Goal: Task Accomplishment & Management: Complete application form

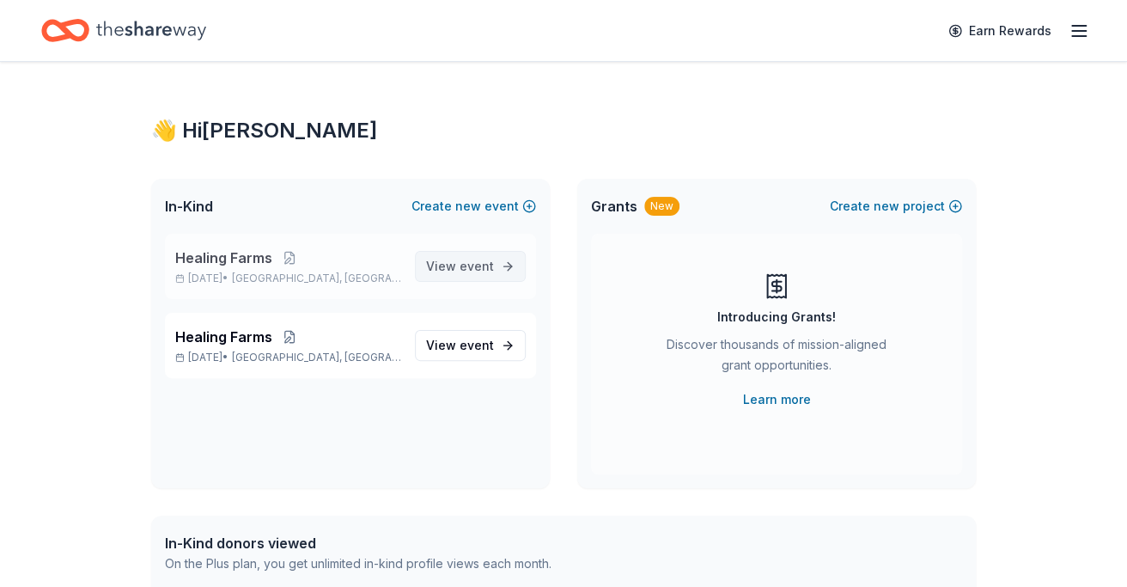
click at [483, 266] on span "event" at bounding box center [476, 265] width 34 height 15
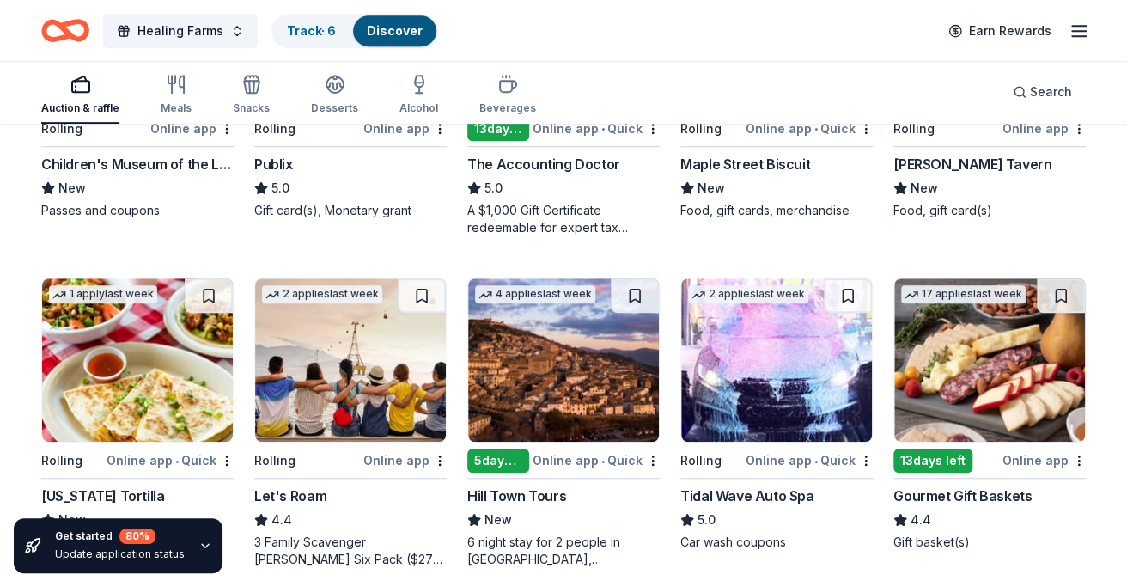
scroll to position [393, 0]
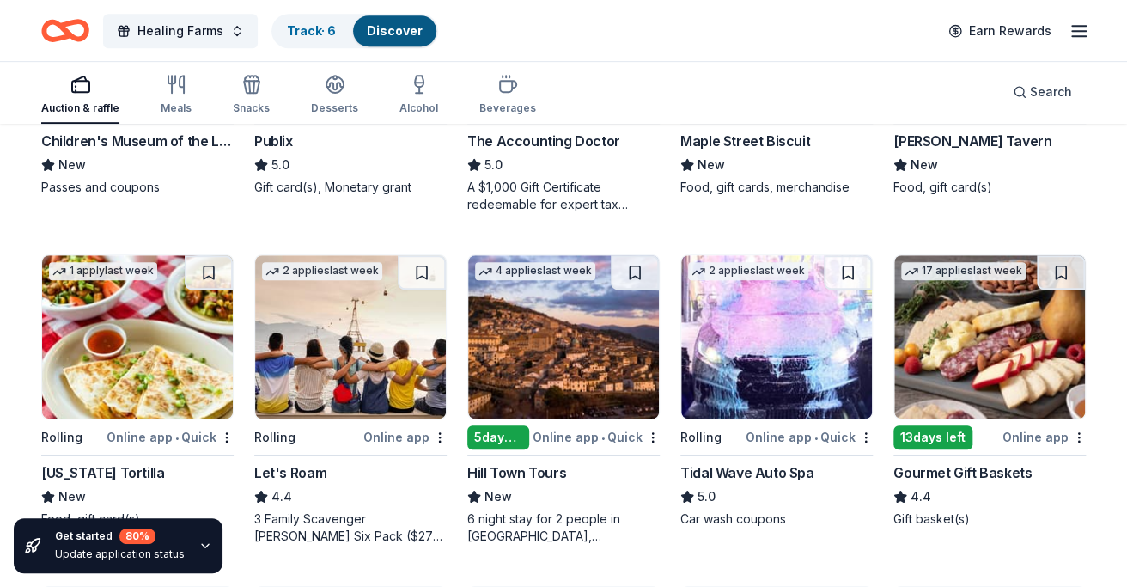
click at [968, 325] on img at bounding box center [989, 336] width 191 height 163
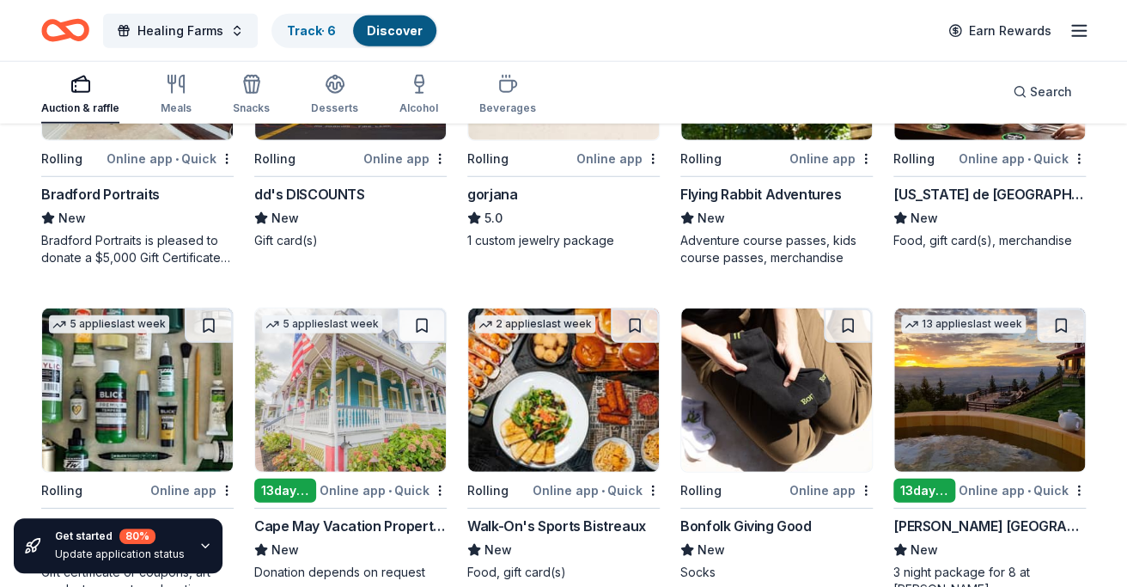
scroll to position [2010, 0]
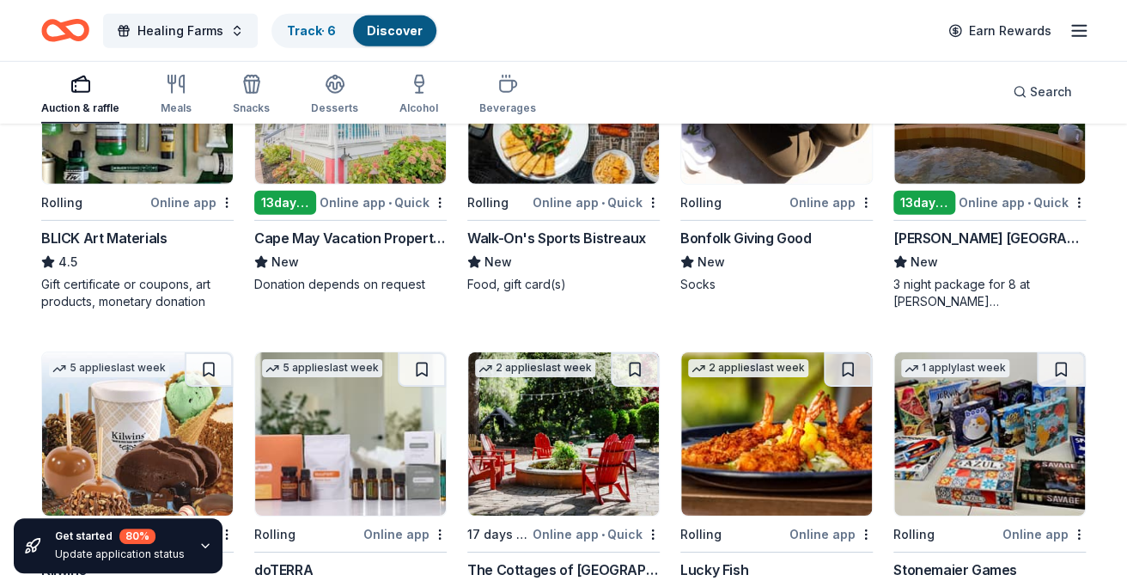
scroll to position [2276, 0]
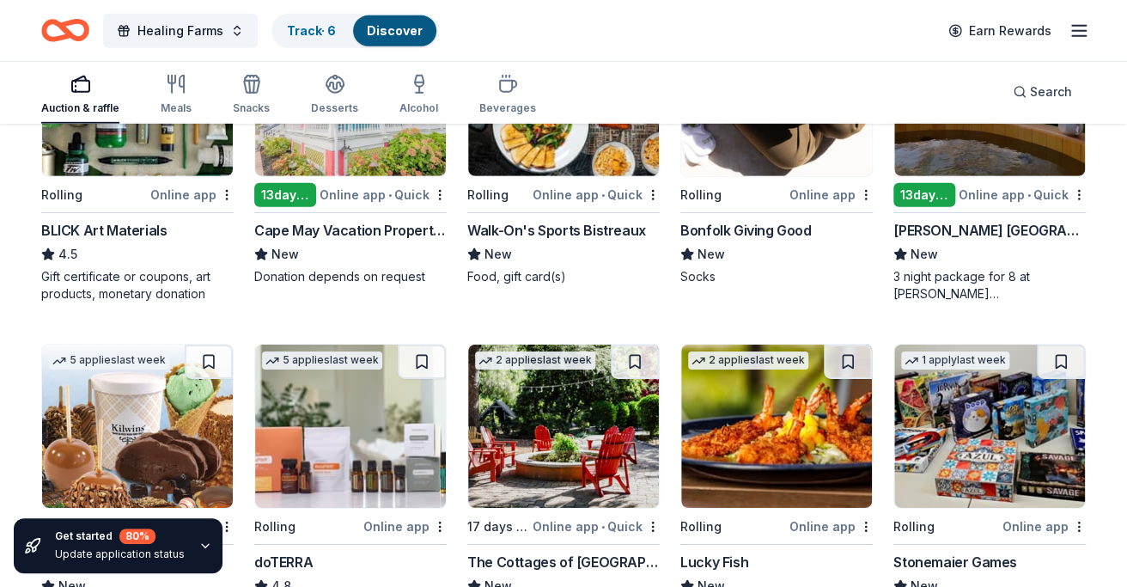
click at [82, 264] on div "BLICK Art Materials 4.5 Gift certificate or coupons, art products, monetary don…" at bounding box center [137, 261] width 192 height 82
click at [576, 197] on div "Online app • Quick" at bounding box center [595, 194] width 127 height 21
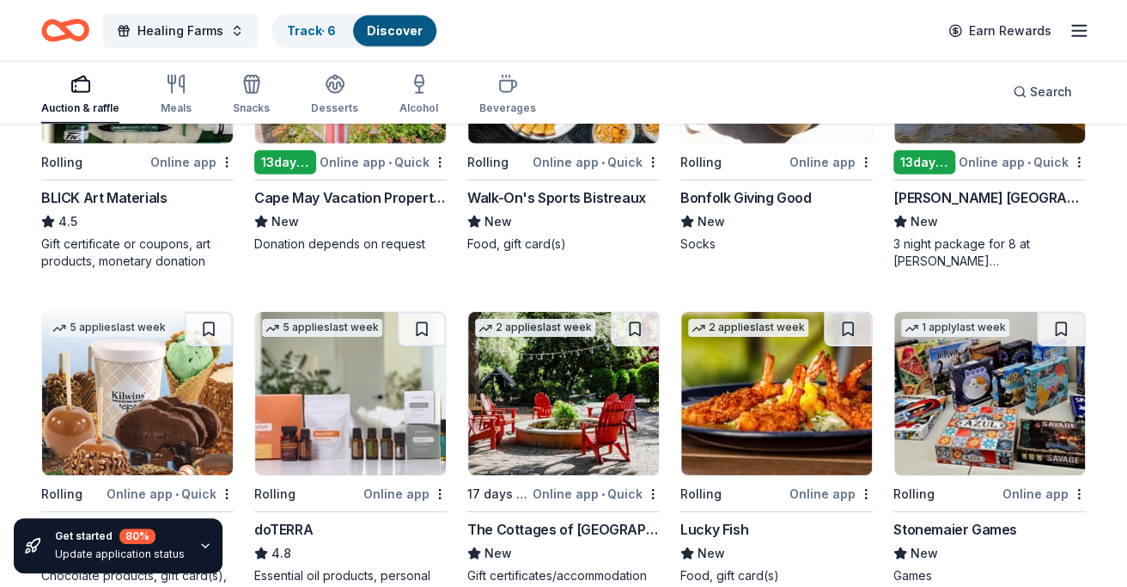
scroll to position [2422, 0]
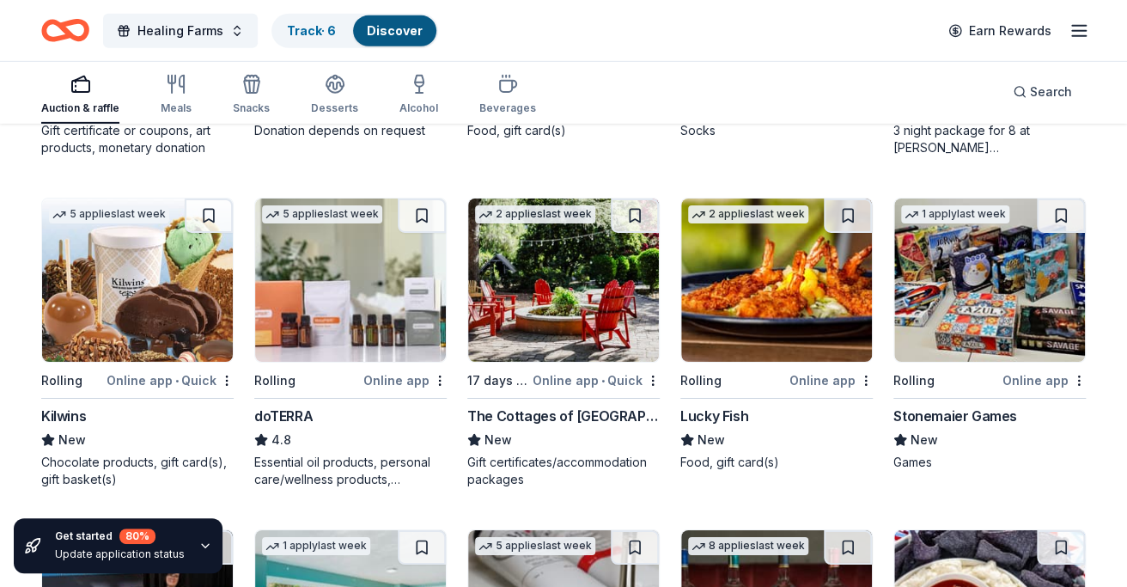
click at [957, 320] on img at bounding box center [989, 279] width 191 height 163
click at [145, 312] on img at bounding box center [137, 279] width 191 height 163
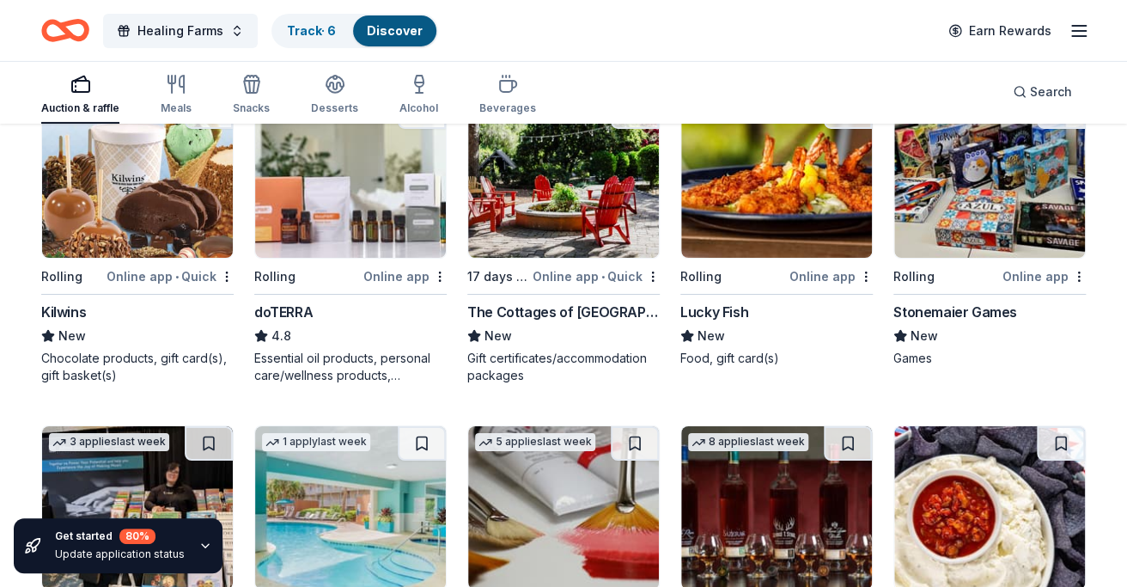
scroll to position [2546, 0]
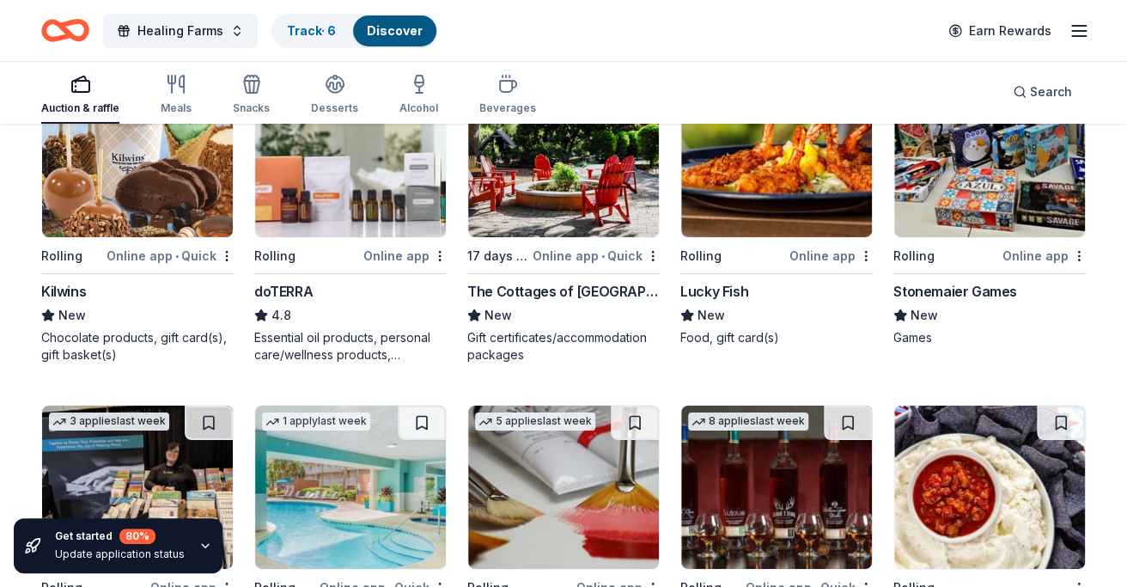
click at [953, 187] on img at bounding box center [989, 155] width 191 height 163
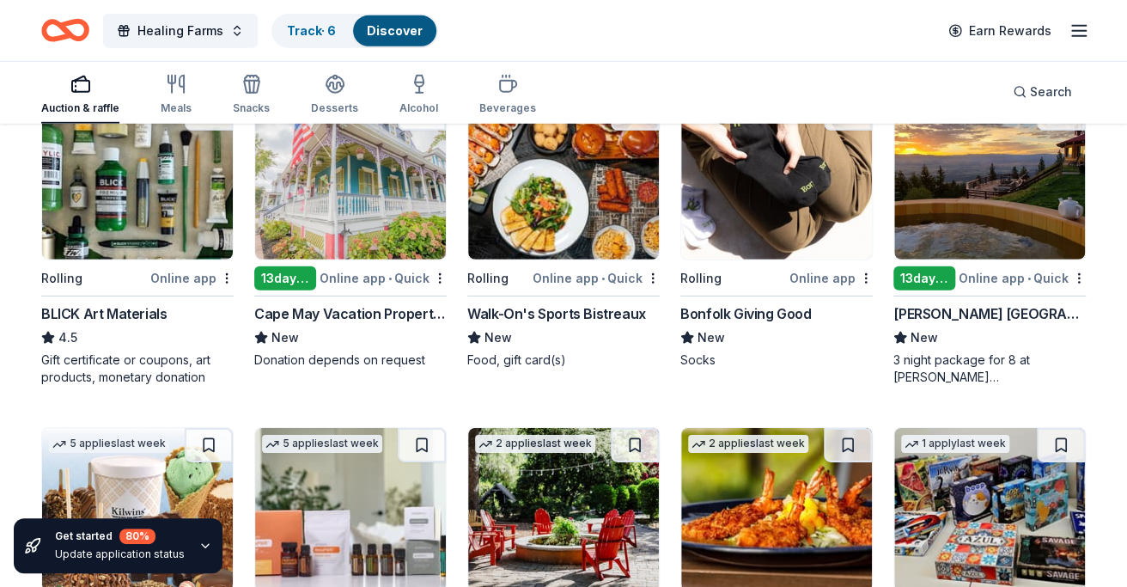
scroll to position [2168, 0]
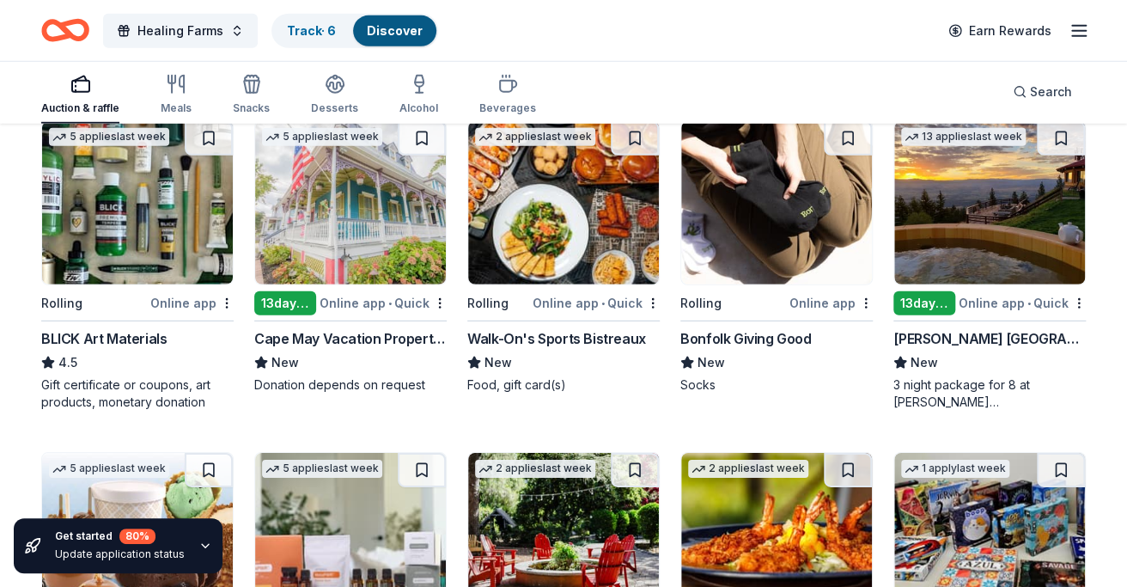
click at [341, 268] on img at bounding box center [350, 202] width 191 height 163
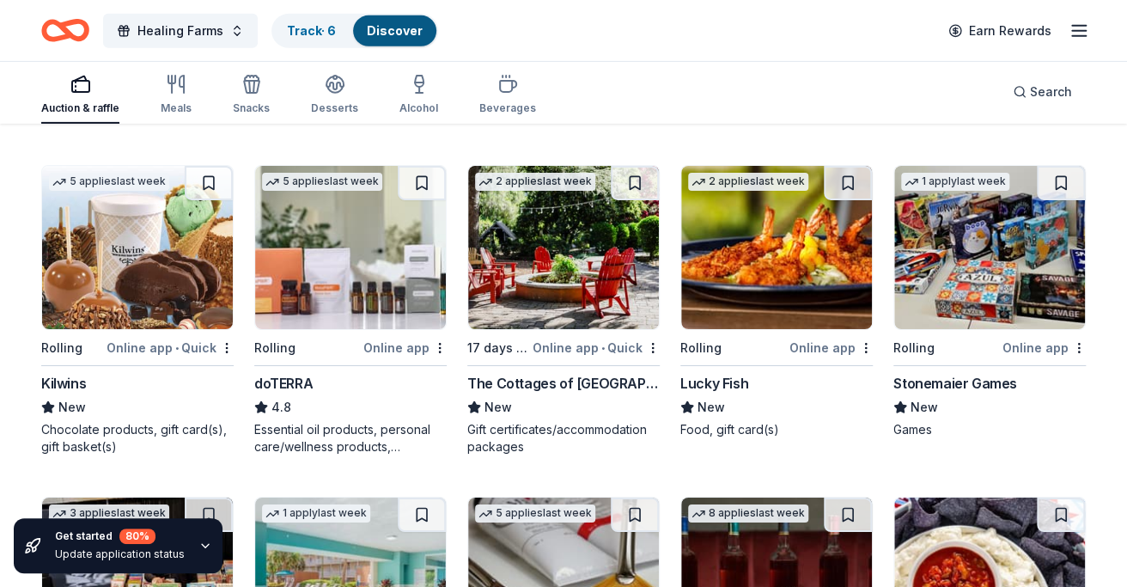
scroll to position [2466, 0]
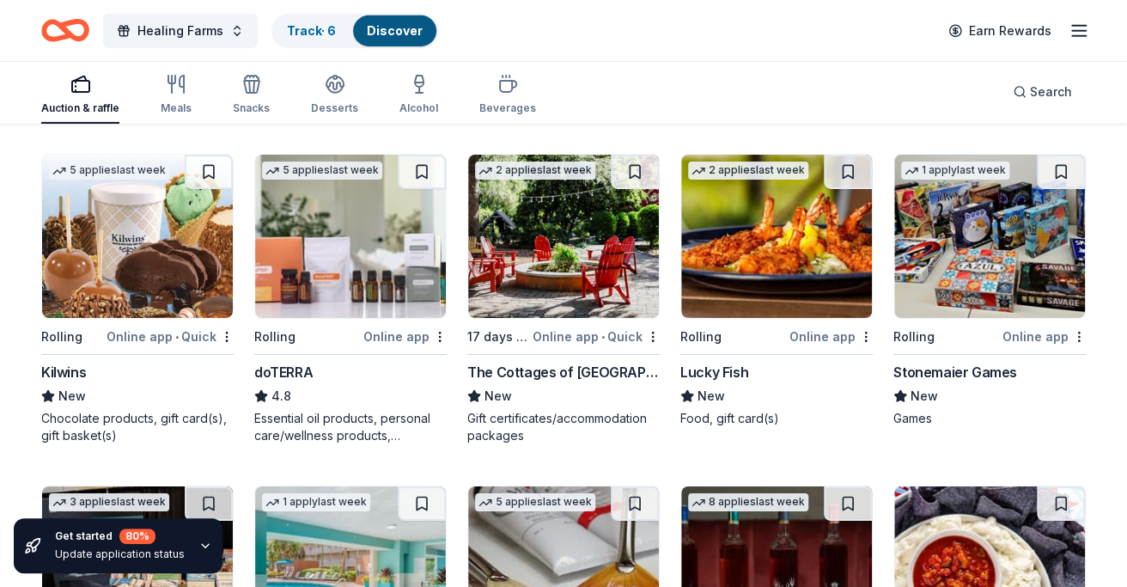
click at [801, 272] on img at bounding box center [776, 236] width 191 height 163
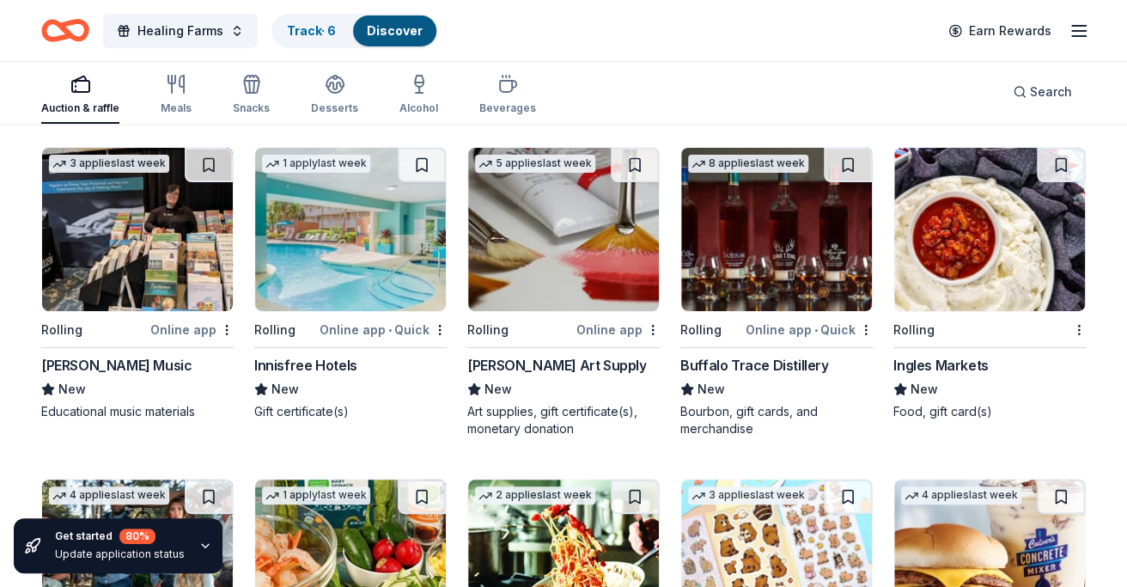
scroll to position [2829, 0]
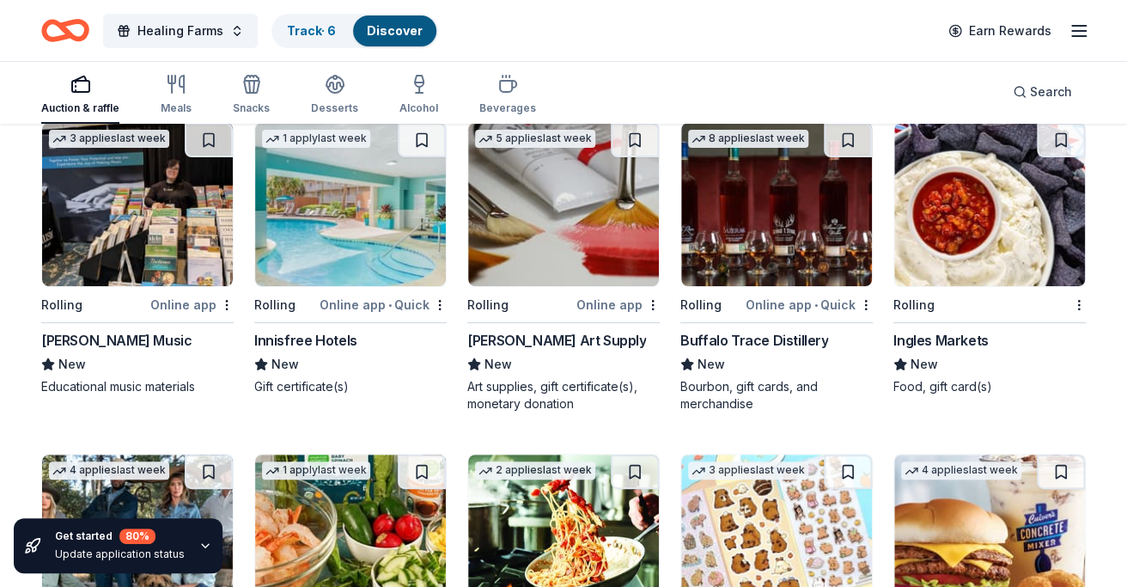
click at [744, 338] on div "Buffalo Trace Distillery" at bounding box center [754, 340] width 148 height 21
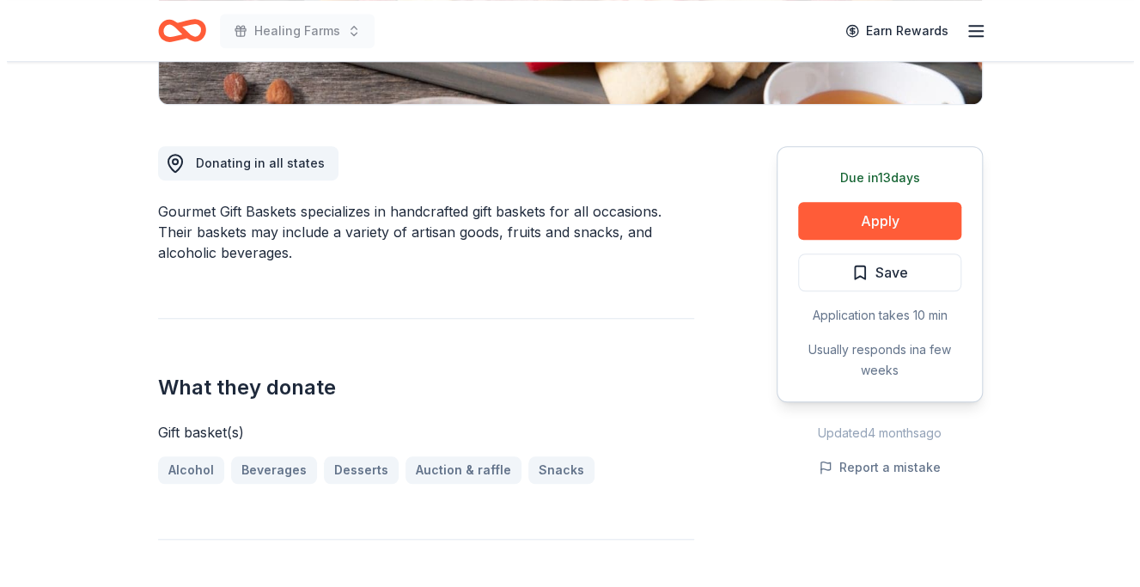
scroll to position [422, 0]
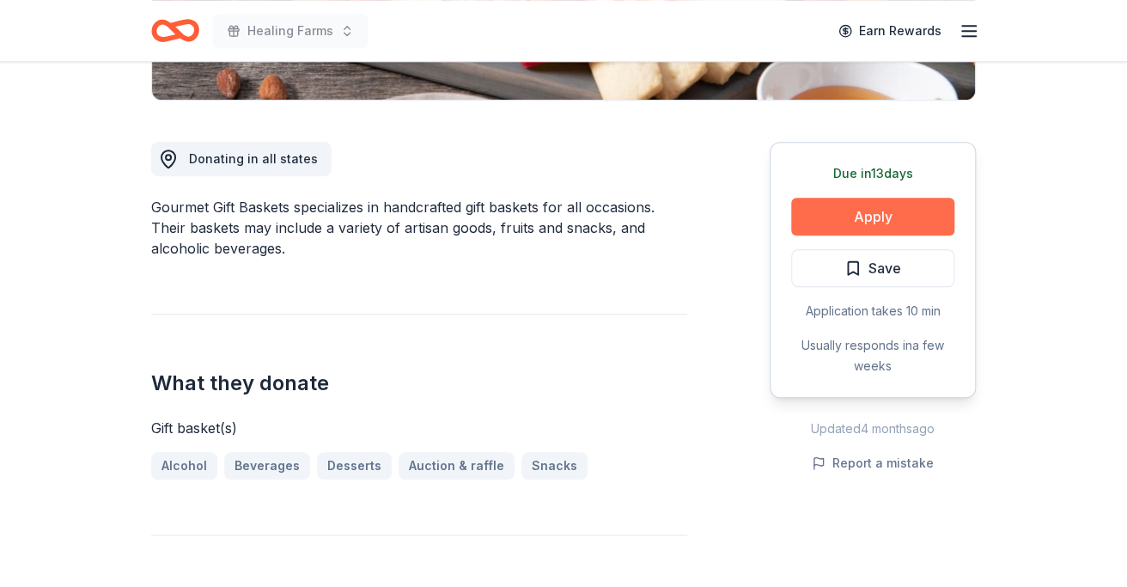
click at [875, 214] on button "Apply" at bounding box center [872, 217] width 163 height 38
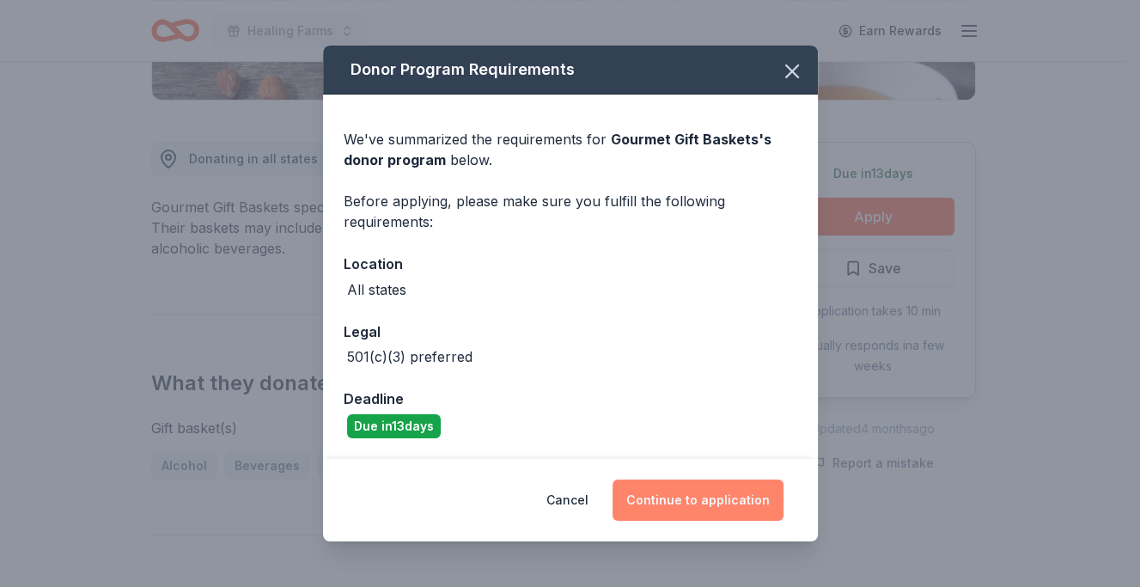
click at [666, 502] on button "Continue to application" at bounding box center [697, 499] width 171 height 41
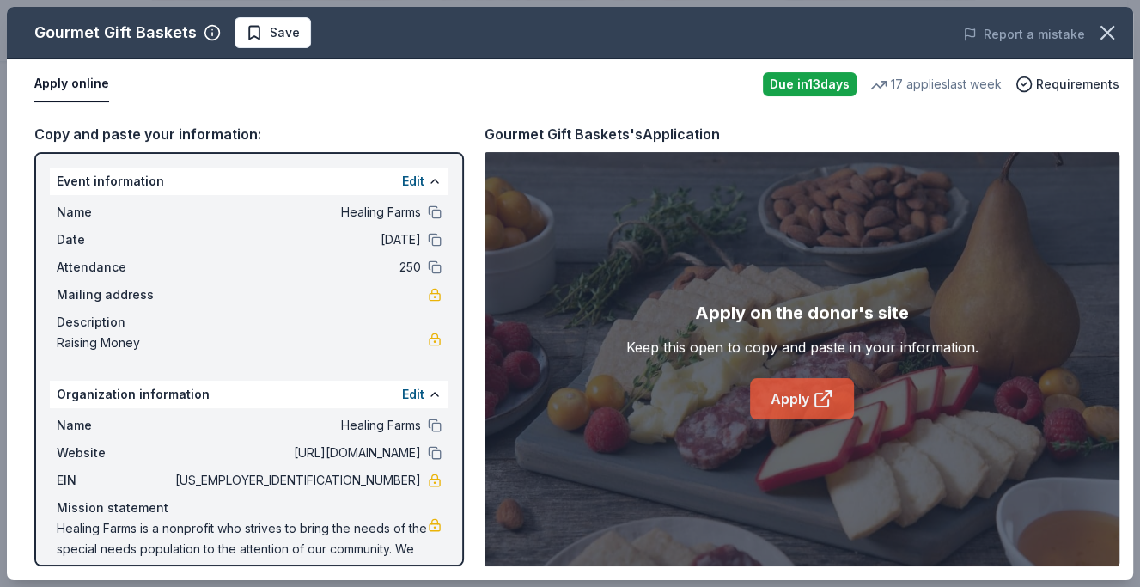
click at [805, 387] on link "Apply" at bounding box center [802, 398] width 104 height 41
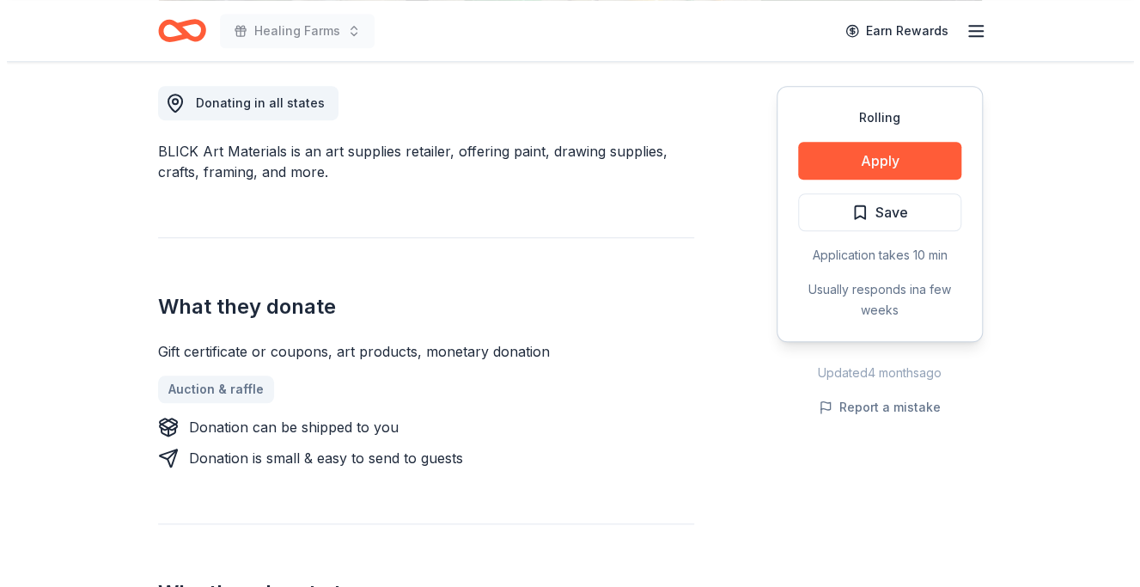
scroll to position [417, 0]
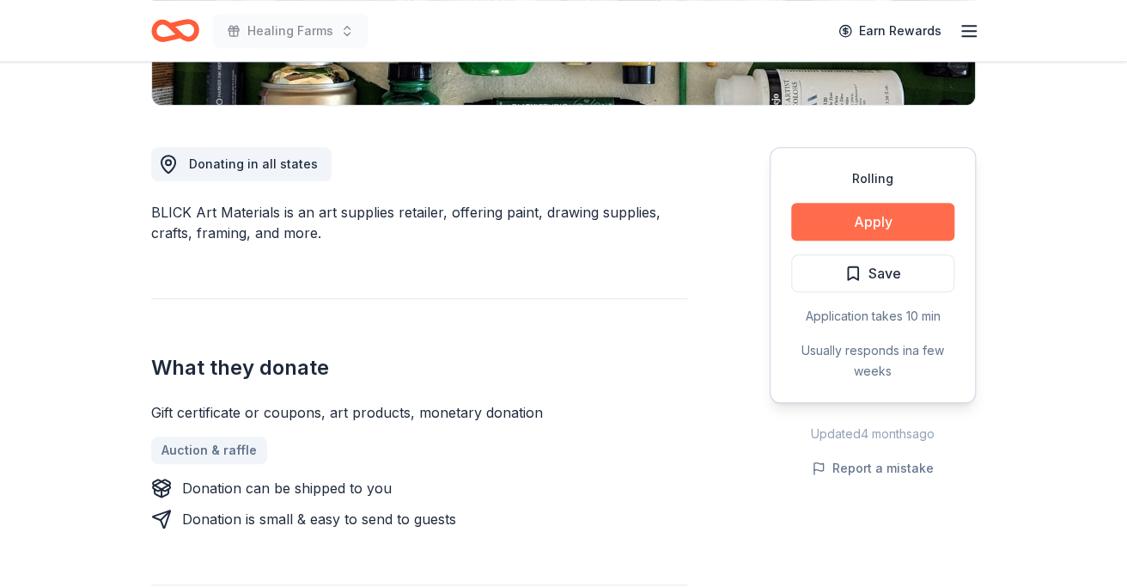
click at [891, 222] on button "Apply" at bounding box center [872, 222] width 163 height 38
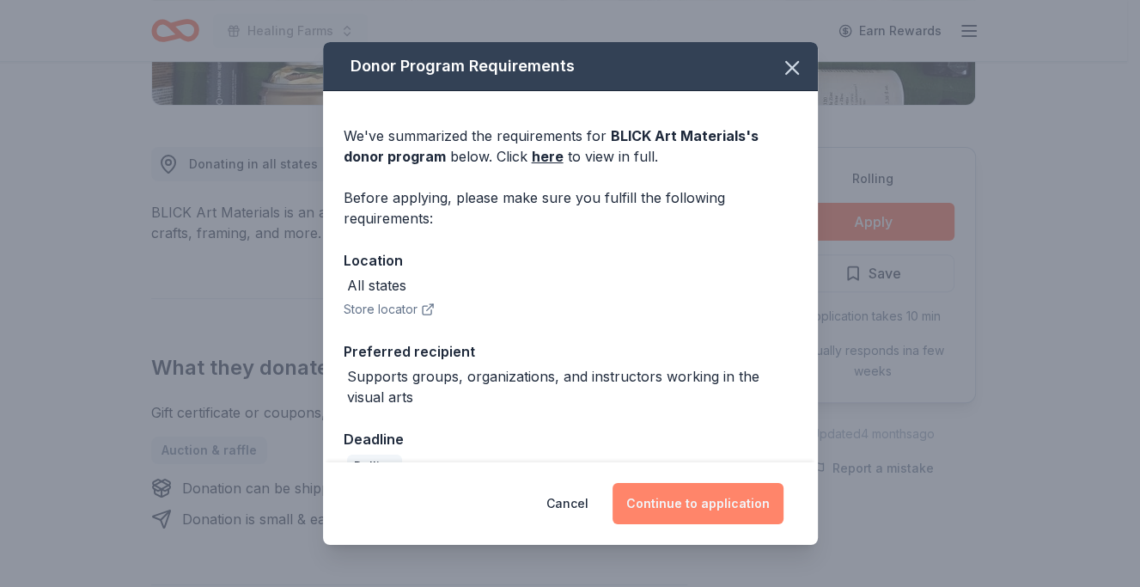
click at [690, 496] on button "Continue to application" at bounding box center [697, 503] width 171 height 41
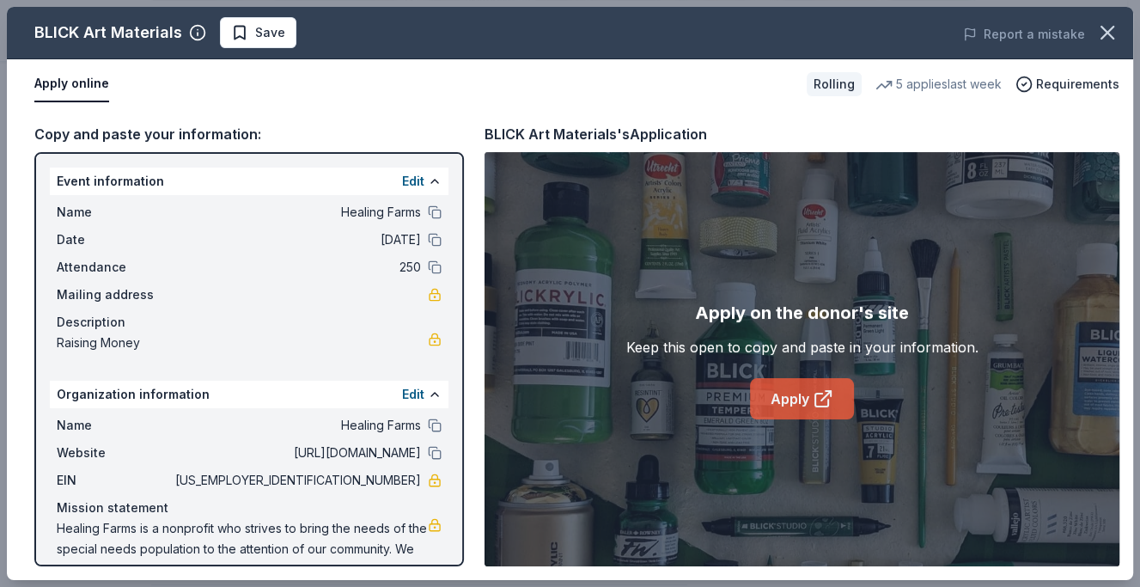
click at [801, 410] on link "Apply" at bounding box center [802, 398] width 104 height 41
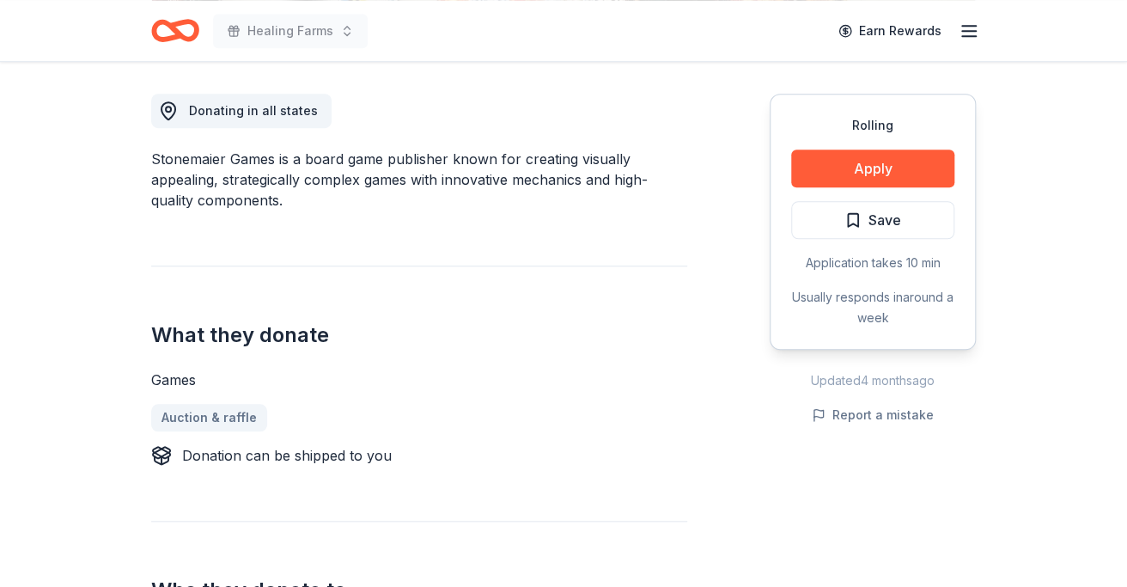
scroll to position [404, 0]
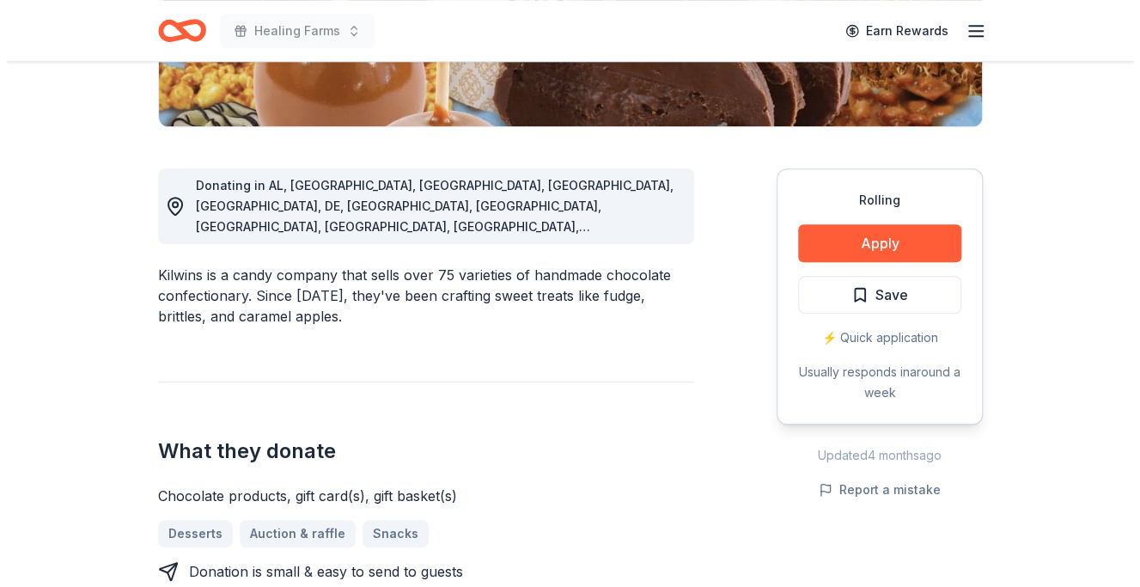
scroll to position [451, 0]
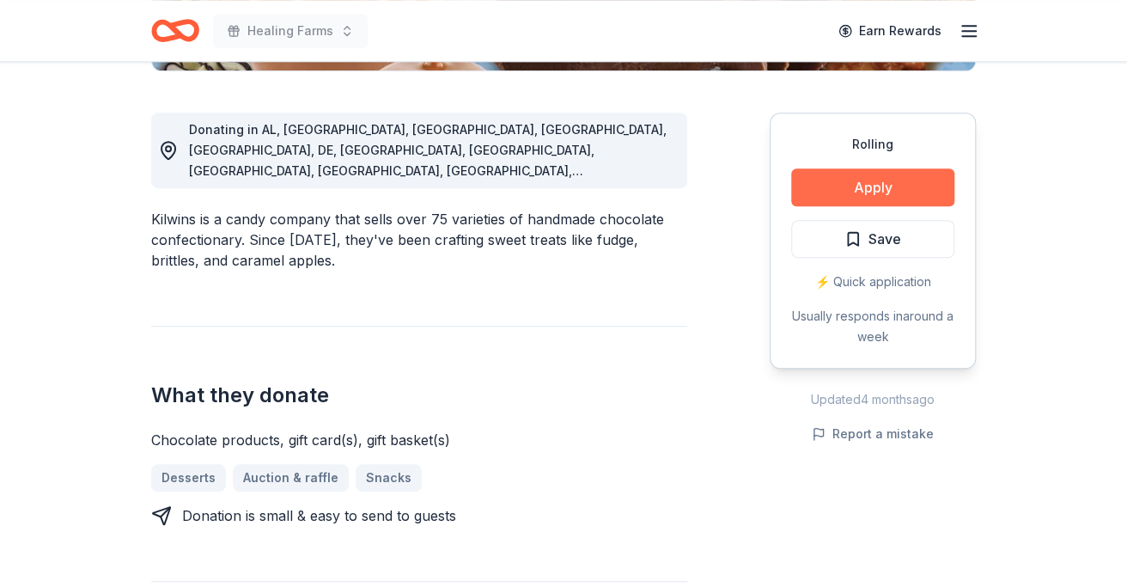
click at [882, 183] on button "Apply" at bounding box center [872, 187] width 163 height 38
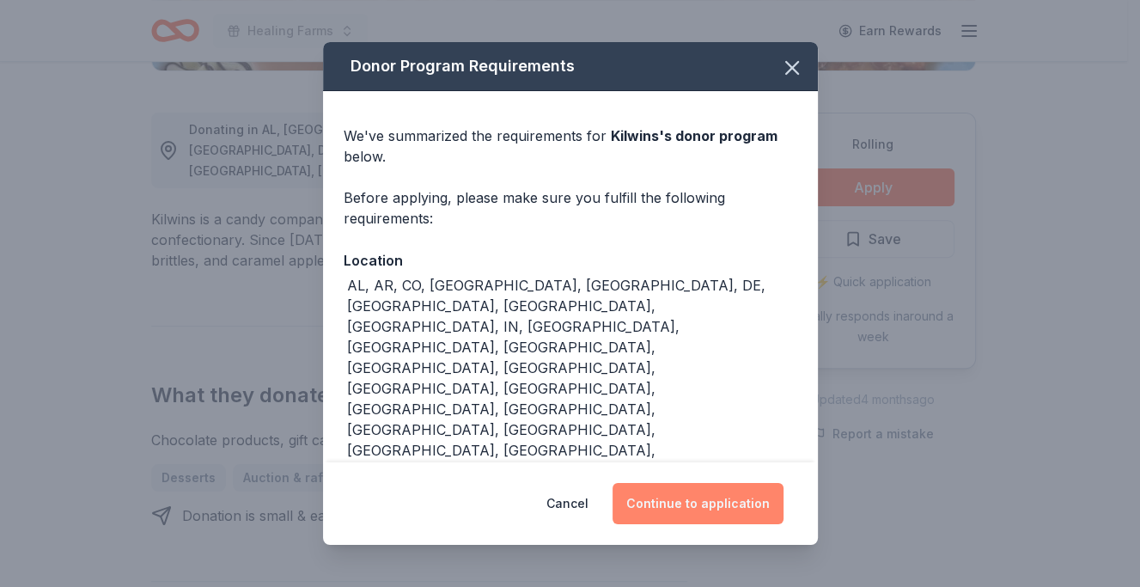
click at [692, 485] on button "Continue to application" at bounding box center [697, 503] width 171 height 41
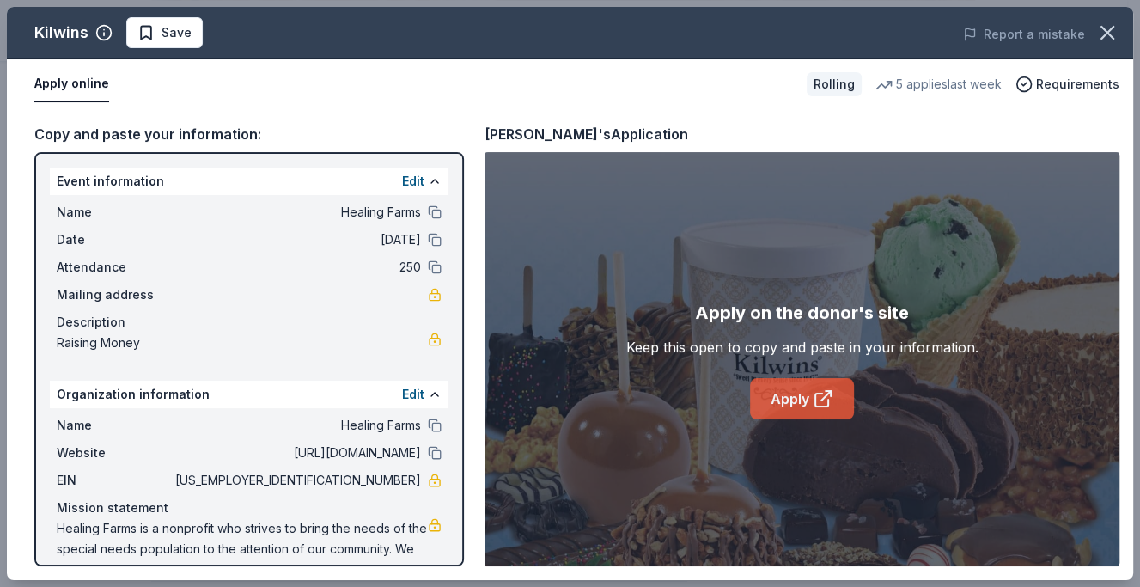
click at [795, 390] on link "Apply" at bounding box center [802, 398] width 104 height 41
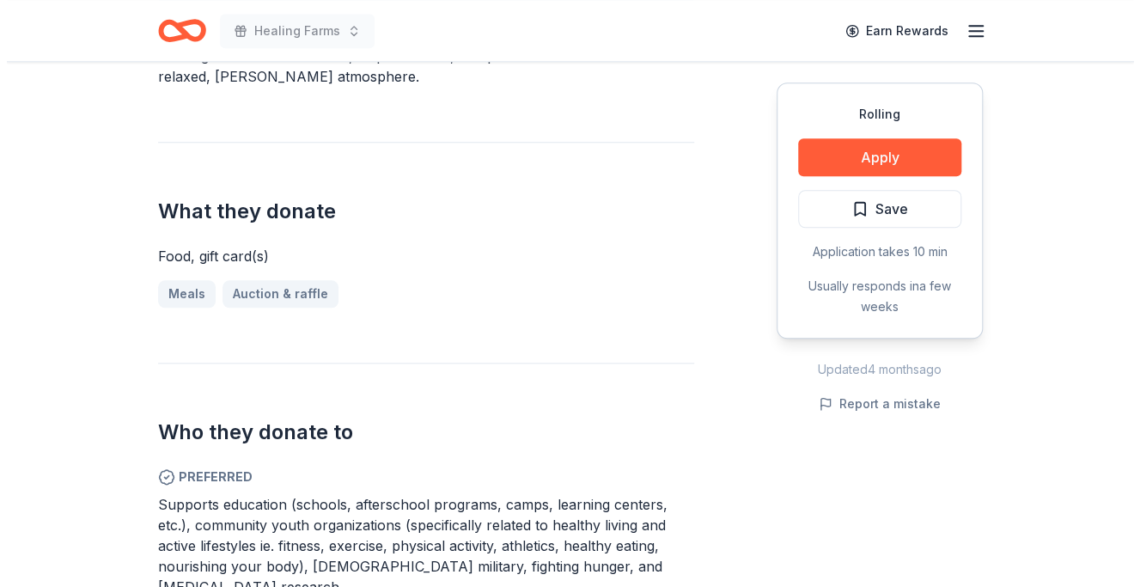
scroll to position [597, 0]
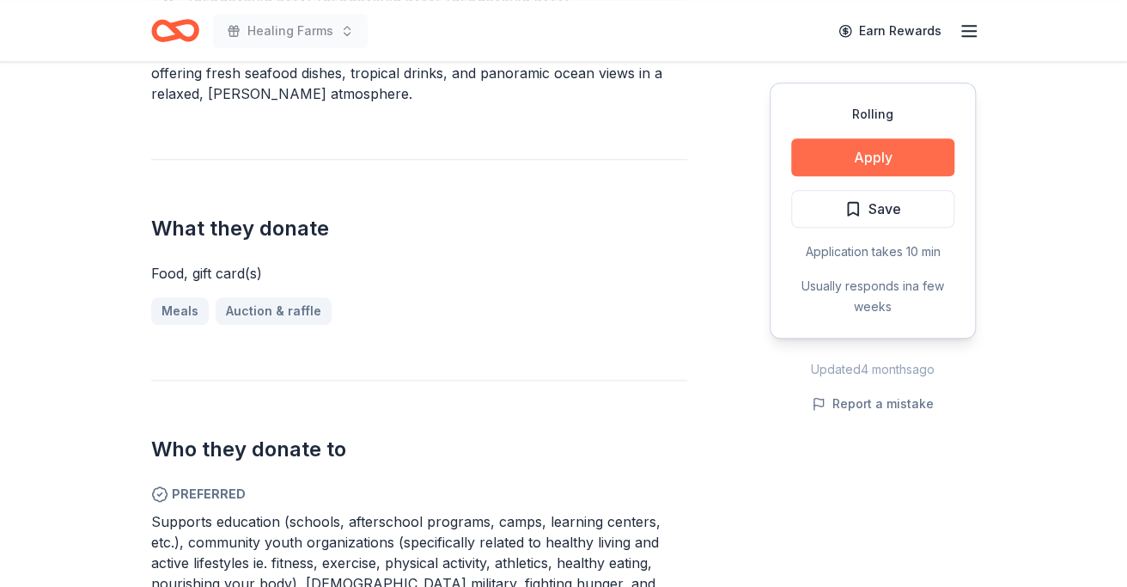
click at [867, 162] on button "Apply" at bounding box center [872, 157] width 163 height 38
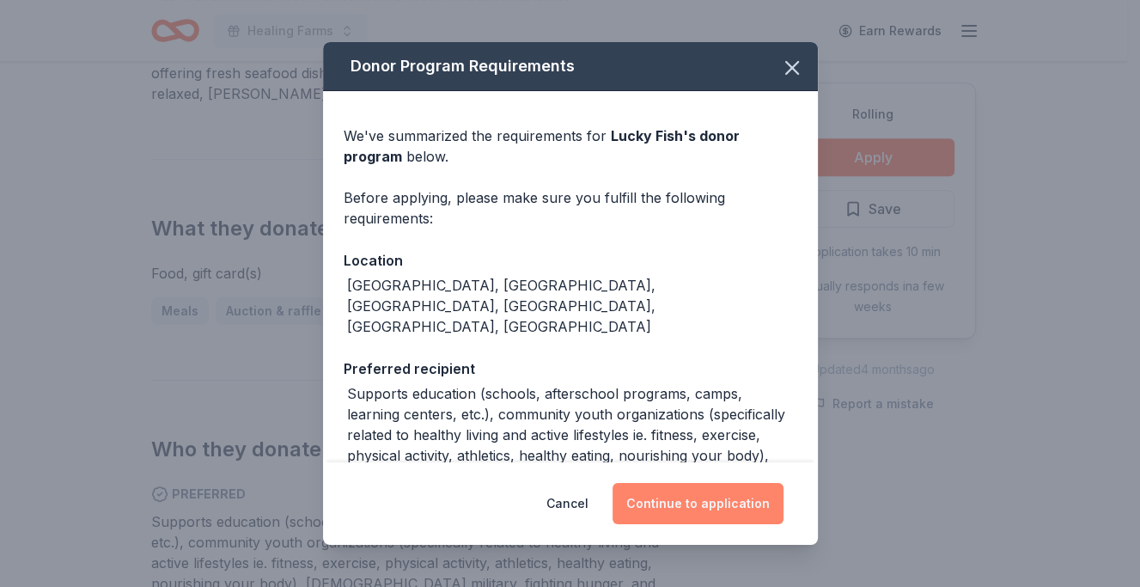
click at [703, 497] on button "Continue to application" at bounding box center [697, 503] width 171 height 41
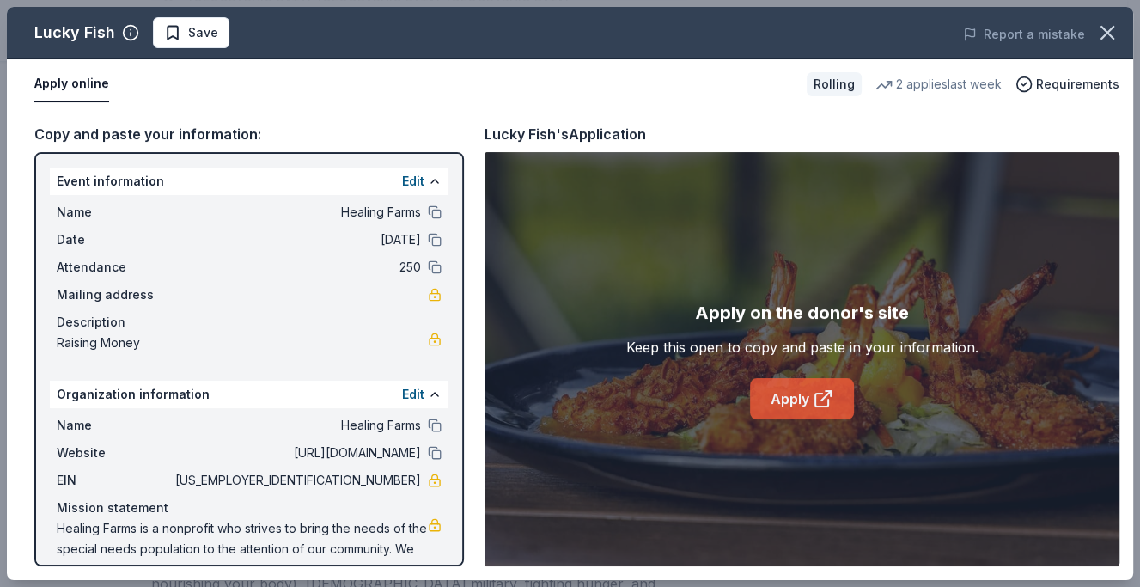
click at [780, 397] on link "Apply" at bounding box center [802, 398] width 104 height 41
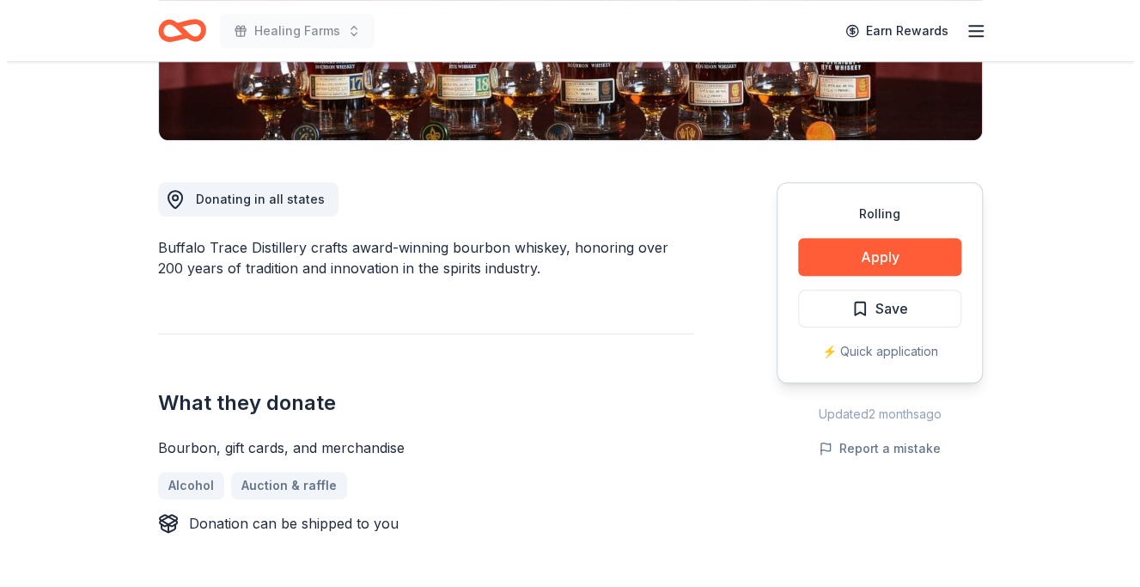
scroll to position [413, 0]
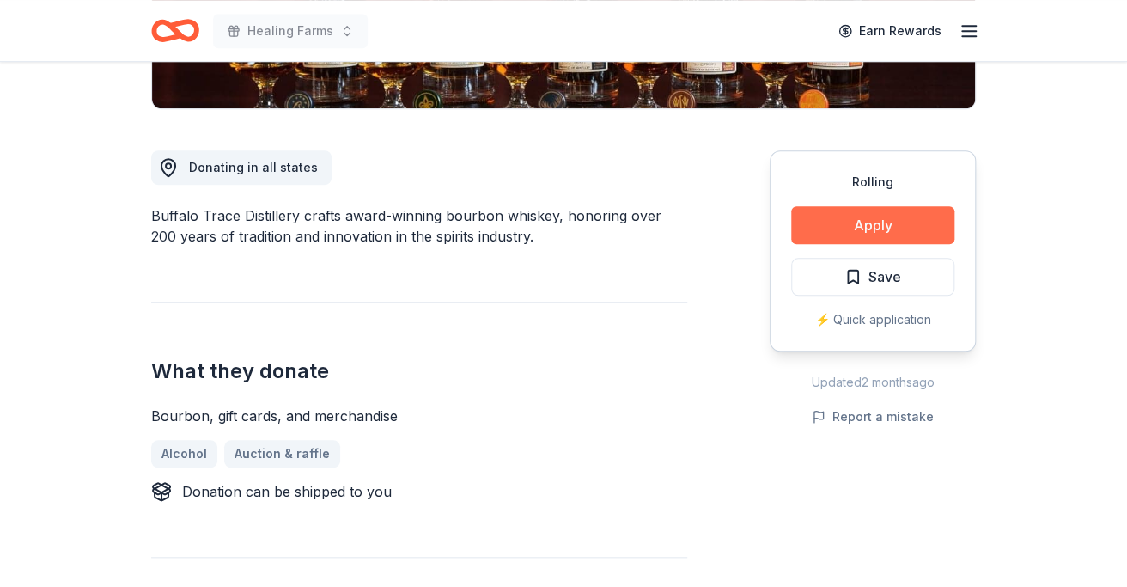
click at [854, 225] on button "Apply" at bounding box center [872, 225] width 163 height 38
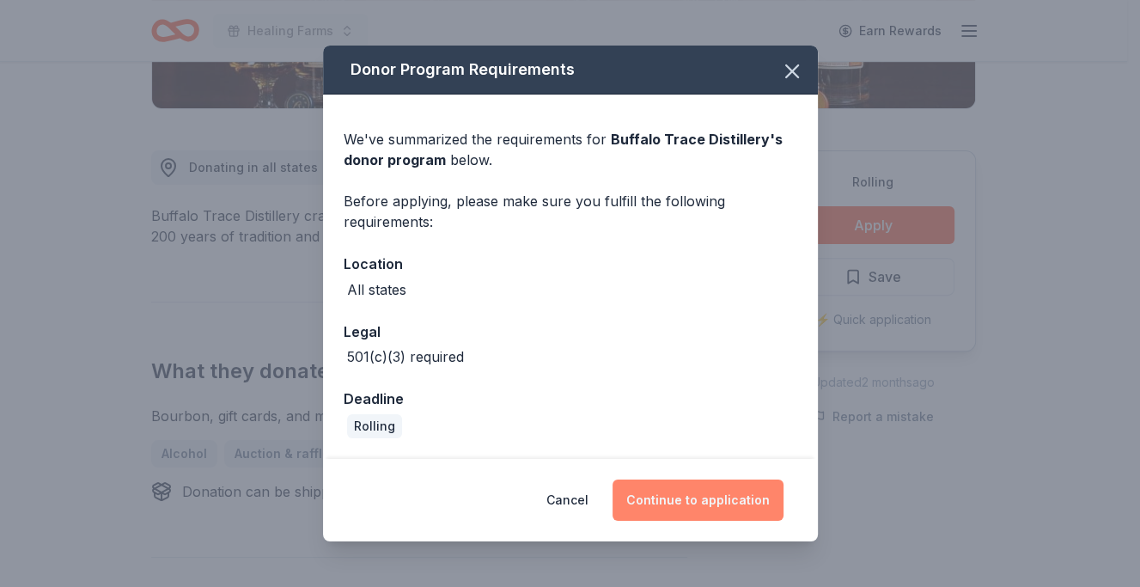
click at [684, 500] on button "Continue to application" at bounding box center [697, 499] width 171 height 41
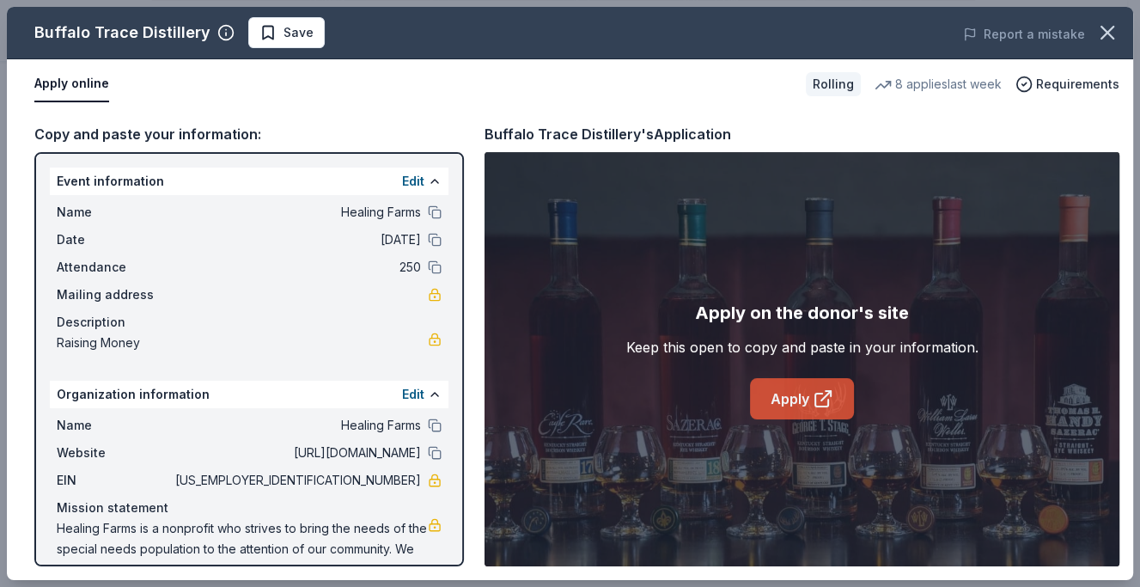
click at [794, 404] on link "Apply" at bounding box center [802, 398] width 104 height 41
